Goal: Task Accomplishment & Management: Manage account settings

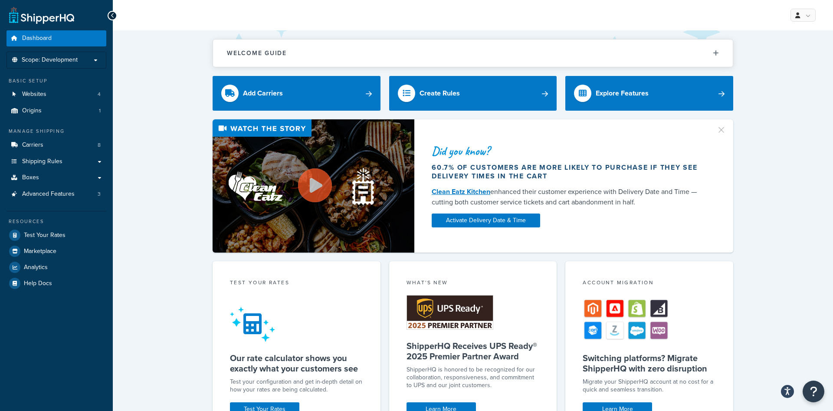
click at [772, 115] on div "Welcome Guide ShipperHQ: An Overview Carrier Setup Shipping Rules Overview Comm…" at bounding box center [473, 340] width 720 height 621
click at [39, 146] on span "Carriers" at bounding box center [32, 144] width 21 height 7
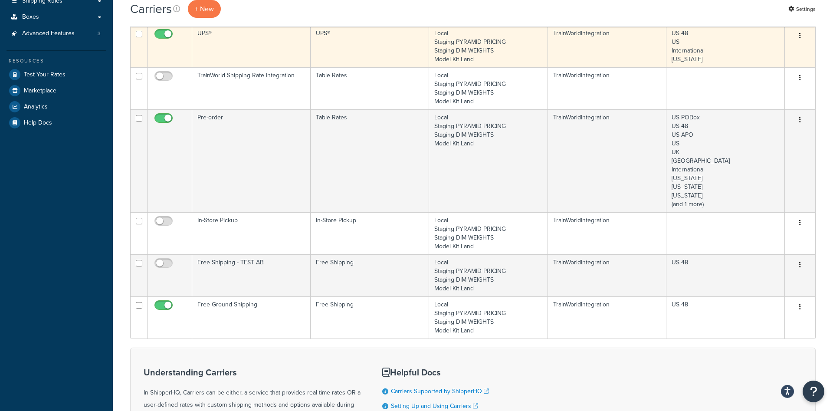
scroll to position [177, 0]
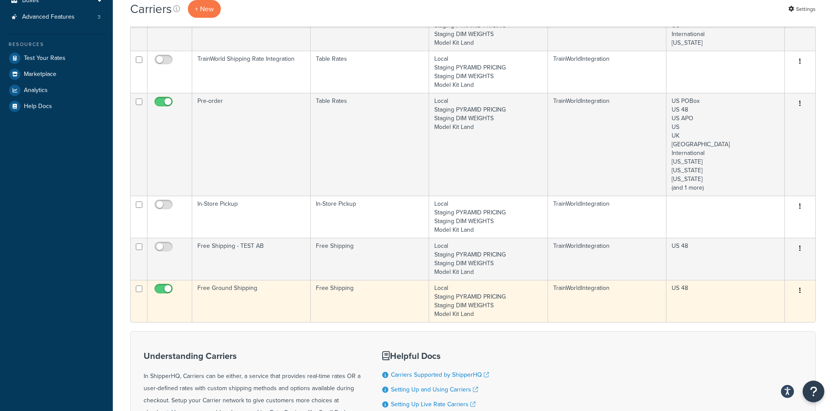
click at [162, 289] on input "checkbox" at bounding box center [165, 291] width 24 height 11
checkbox input "false"
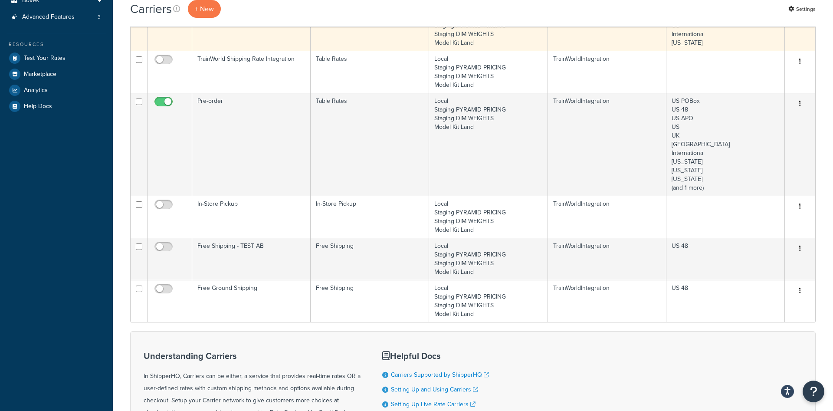
scroll to position [0, 0]
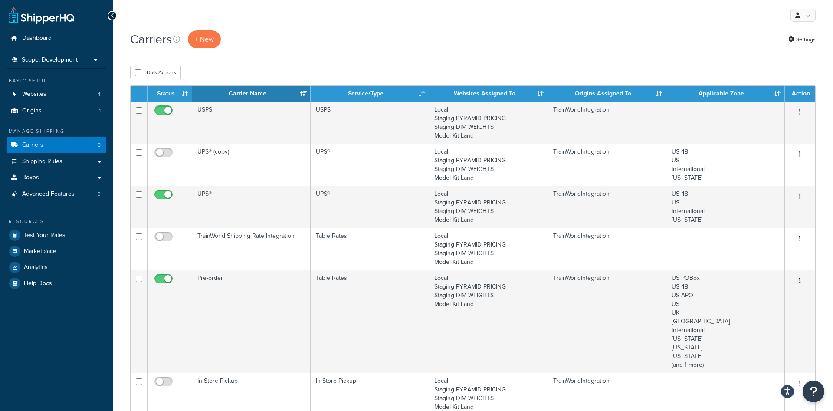
click at [555, 38] on div "Carriers + New Settings" at bounding box center [473, 39] width 686 height 18
click at [92, 56] on li "Scope: Development Live Integration Test" at bounding box center [57, 60] width 100 height 17
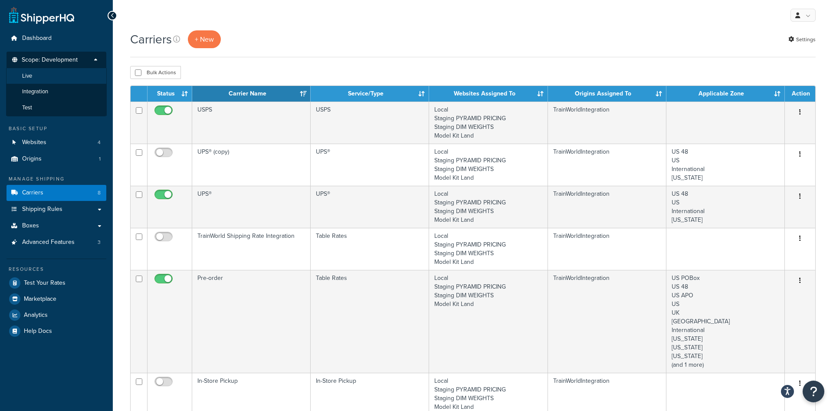
click at [84, 72] on li "Live" at bounding box center [56, 76] width 101 height 16
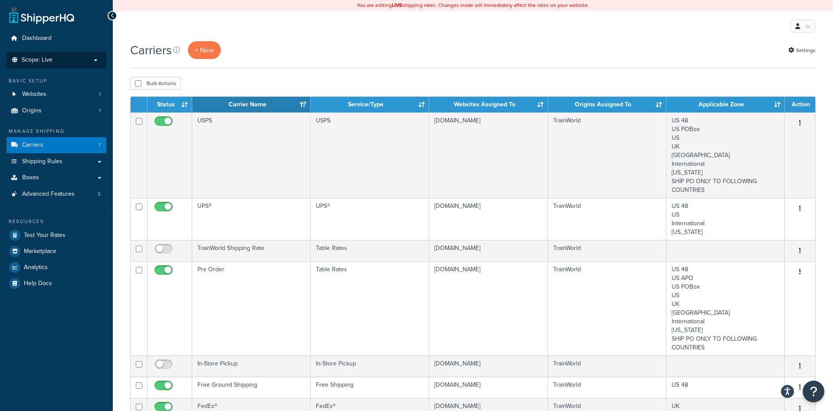
click at [92, 53] on li "Scope: Live Development Integration Test" at bounding box center [57, 60] width 100 height 17
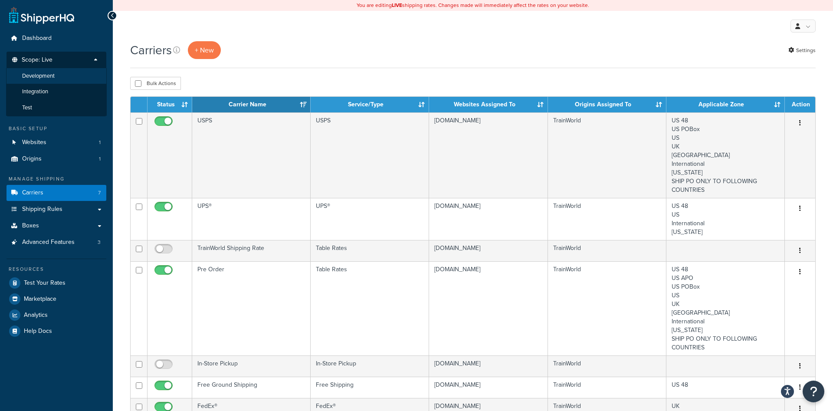
click at [92, 80] on li "Development" at bounding box center [56, 76] width 101 height 16
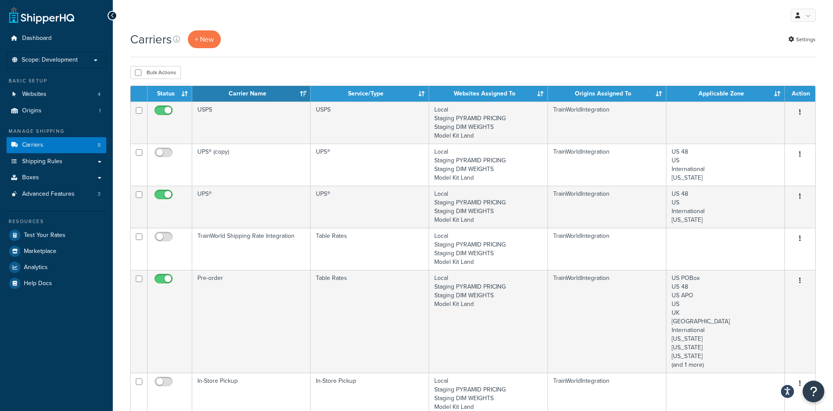
drag, startPoint x: 564, startPoint y: 26, endPoint x: 595, endPoint y: 1, distance: 39.5
click at [565, 26] on div "My Profile Billing Global Settings Contact Us Logout" at bounding box center [473, 15] width 720 height 30
click at [701, 40] on div "Carriers + New Settings" at bounding box center [473, 39] width 686 height 18
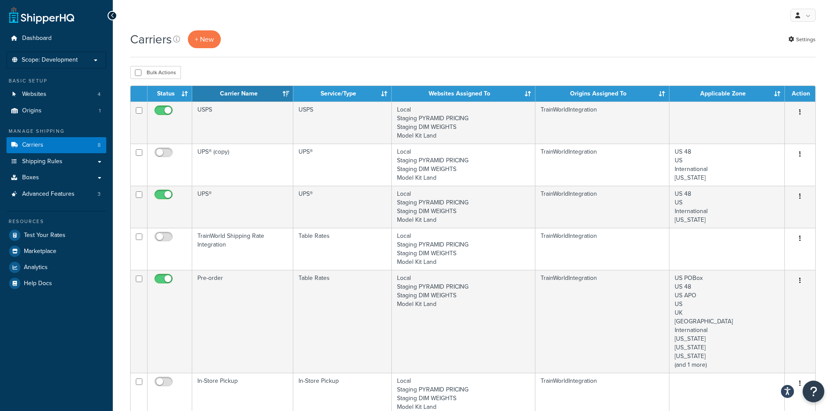
click at [609, 8] on div "My Profile Billing Global Settings Contact Us Logout" at bounding box center [473, 15] width 720 height 30
click at [631, 20] on div "My Profile Billing Global Settings Contact Us Logout" at bounding box center [473, 15] width 720 height 30
click at [577, 23] on div "My Profile Billing Global Settings Contact Us Logout" at bounding box center [473, 15] width 720 height 30
click at [414, 39] on div "Carriers + New Settings" at bounding box center [473, 39] width 686 height 18
click at [421, 53] on div "Carriers + New Settings" at bounding box center [473, 43] width 686 height 27
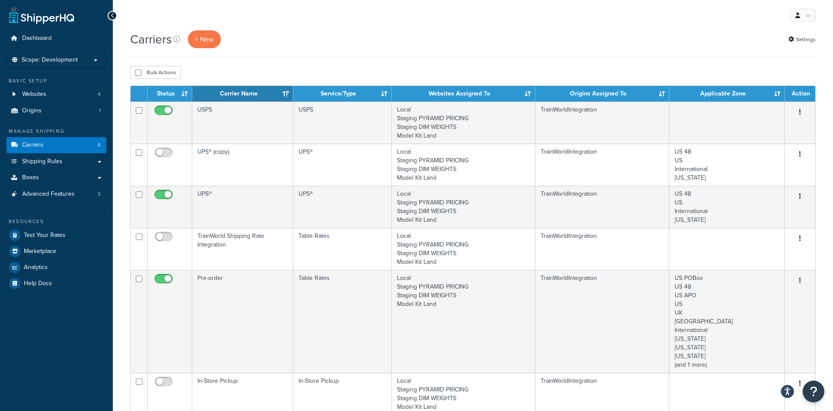
click at [415, 24] on div "My Profile Billing Global Settings Contact Us Logout" at bounding box center [473, 15] width 720 height 30
